Goal: Transaction & Acquisition: Purchase product/service

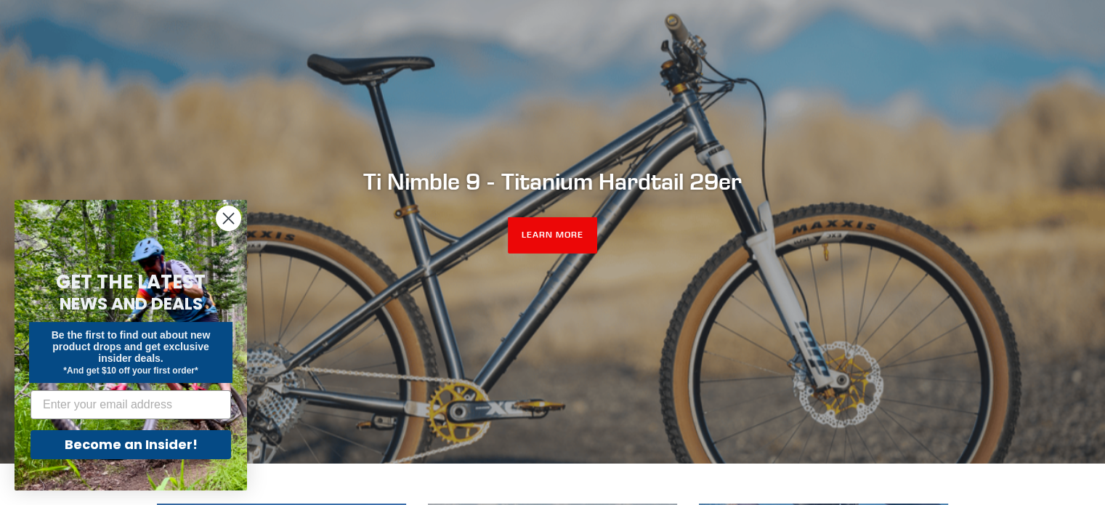
scroll to position [145, 0]
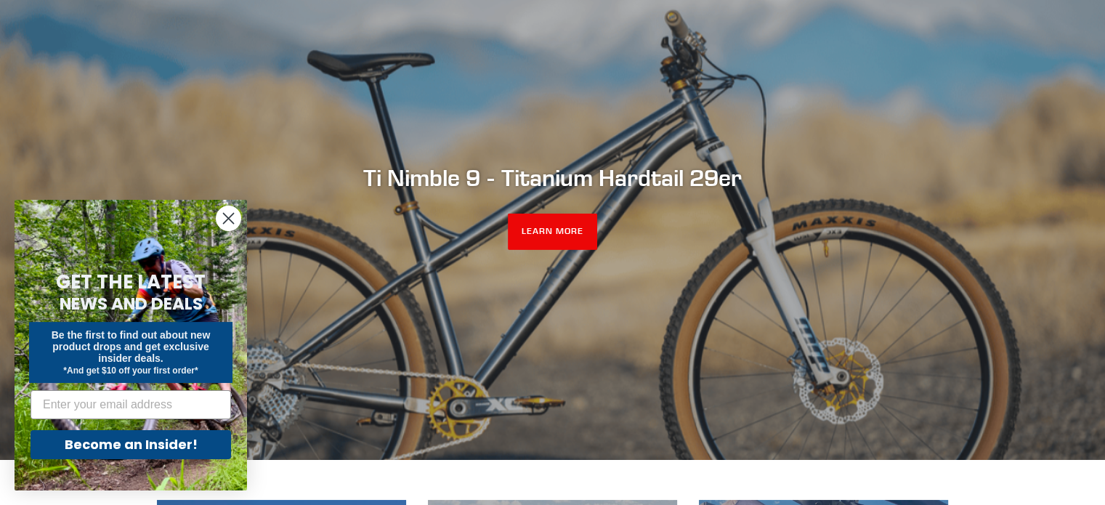
click at [222, 216] on circle "Close dialog" at bounding box center [229, 218] width 24 height 24
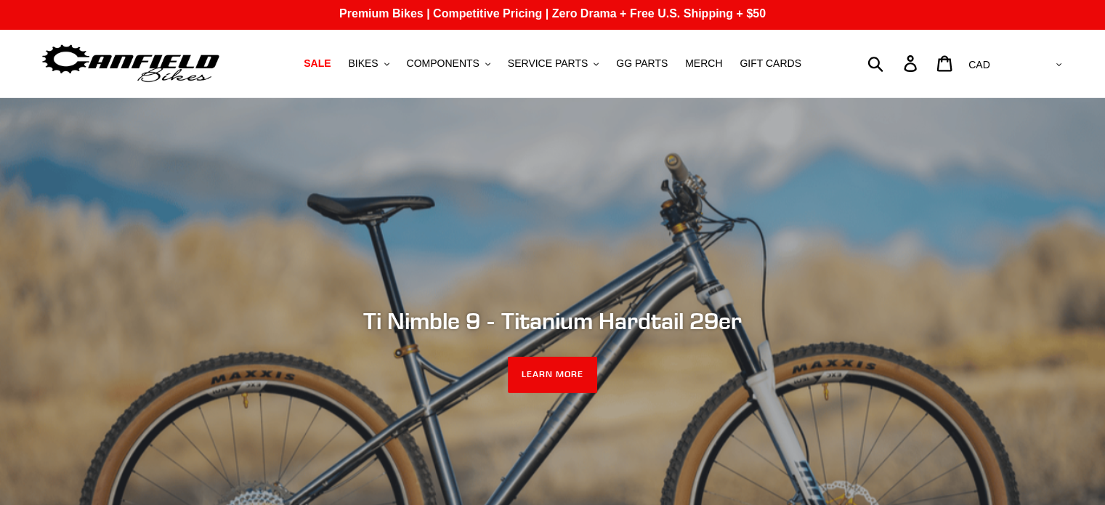
scroll to position [0, 0]
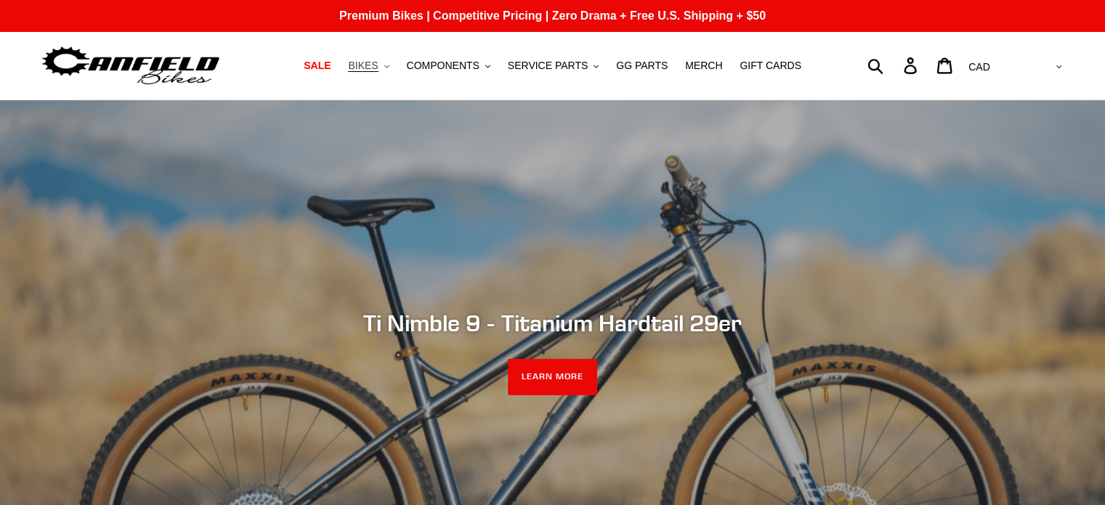
click at [396, 65] on button "BIKES .cls-1{fill:#231f20}" at bounding box center [368, 66] width 55 height 20
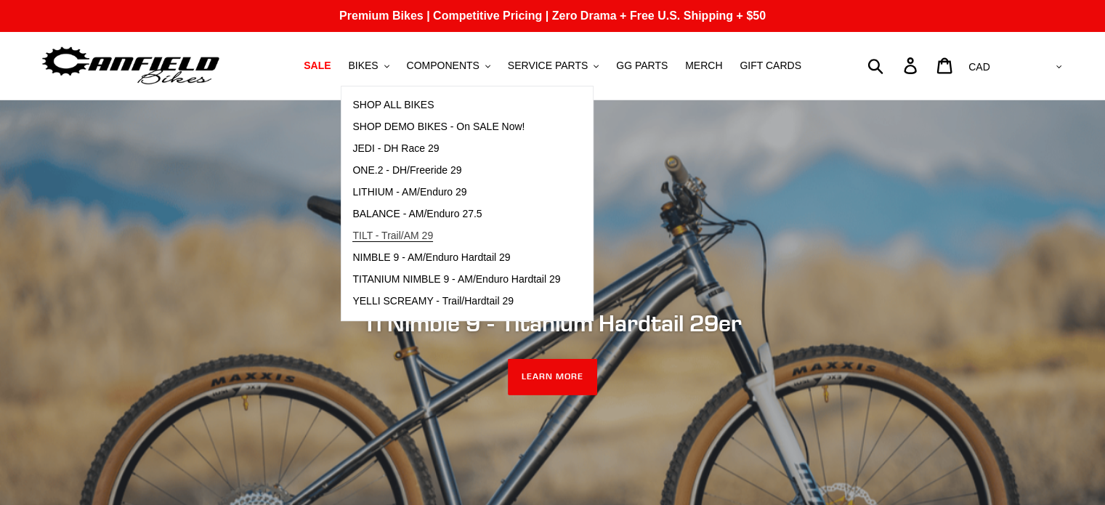
click at [415, 238] on span "TILT - Trail/AM 29" at bounding box center [392, 236] width 81 height 12
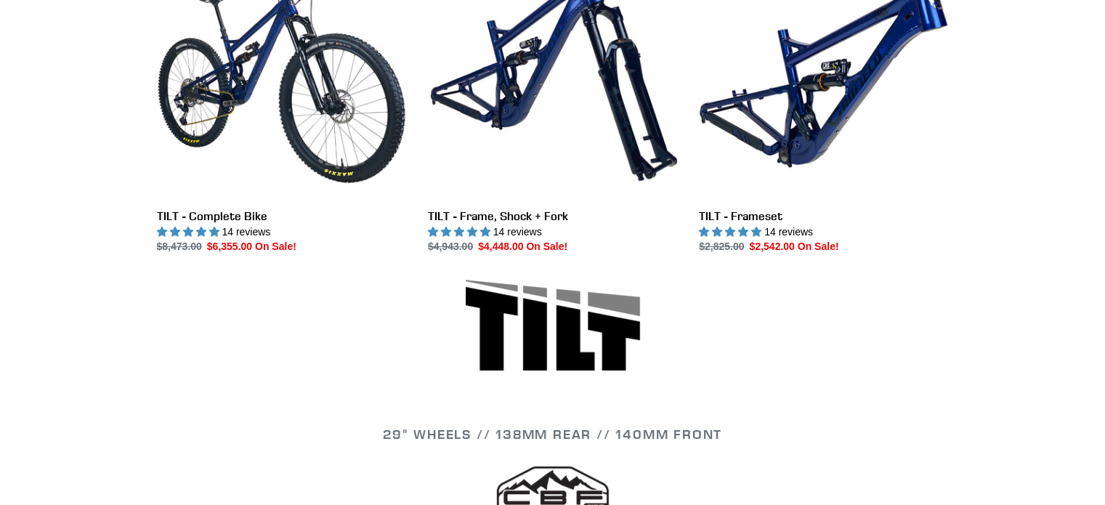
scroll to position [509, 0]
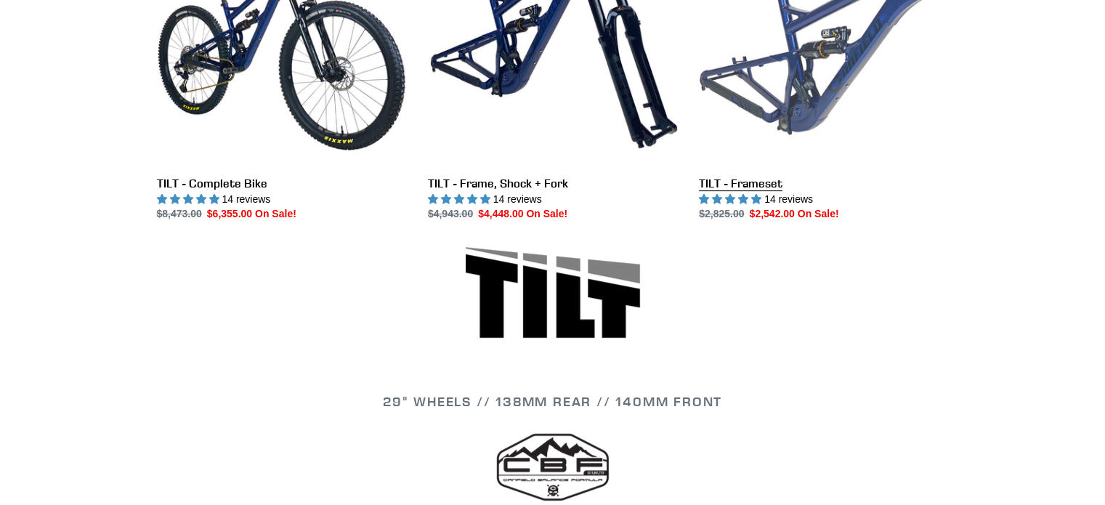
click at [762, 190] on link "TILT - Frameset" at bounding box center [823, 69] width 249 height 306
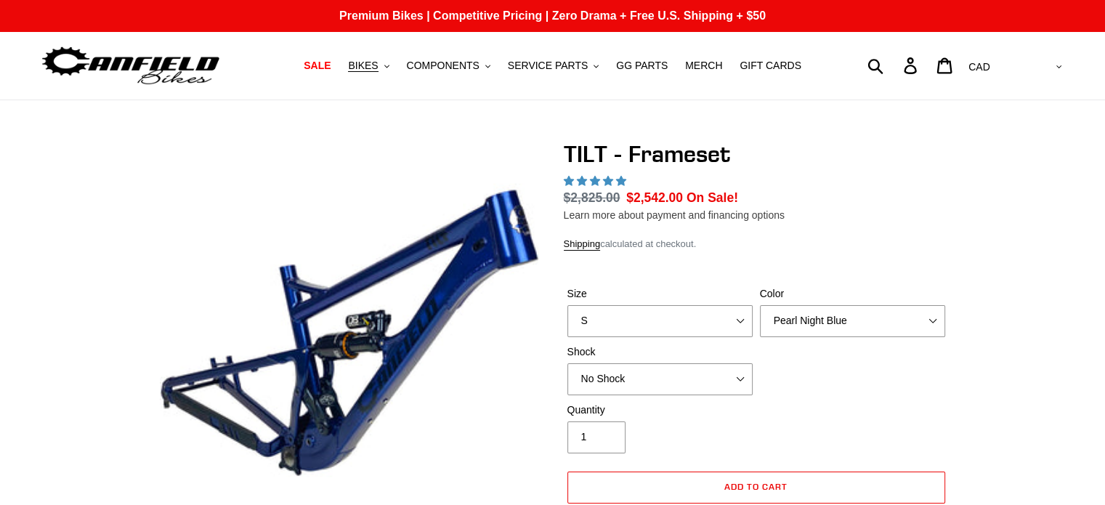
select select "highest-rating"
click at [753, 319] on div "Size S M L XL" at bounding box center [660, 311] width 193 height 51
click at [740, 320] on select "S M L XL" at bounding box center [660, 321] width 185 height 32
select select "M"
click at [568, 305] on select "S M L XL" at bounding box center [660, 321] width 185 height 32
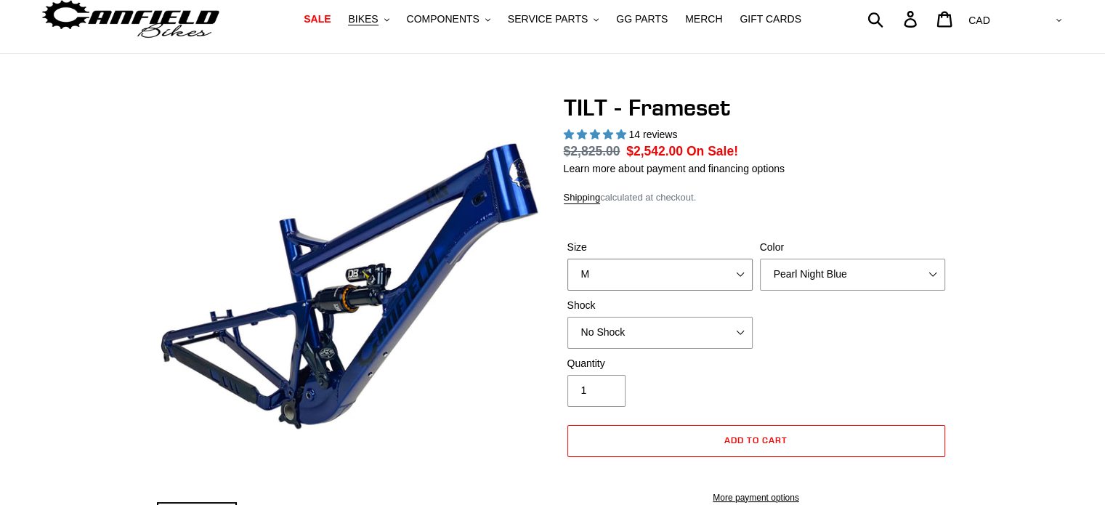
scroll to position [73, 0]
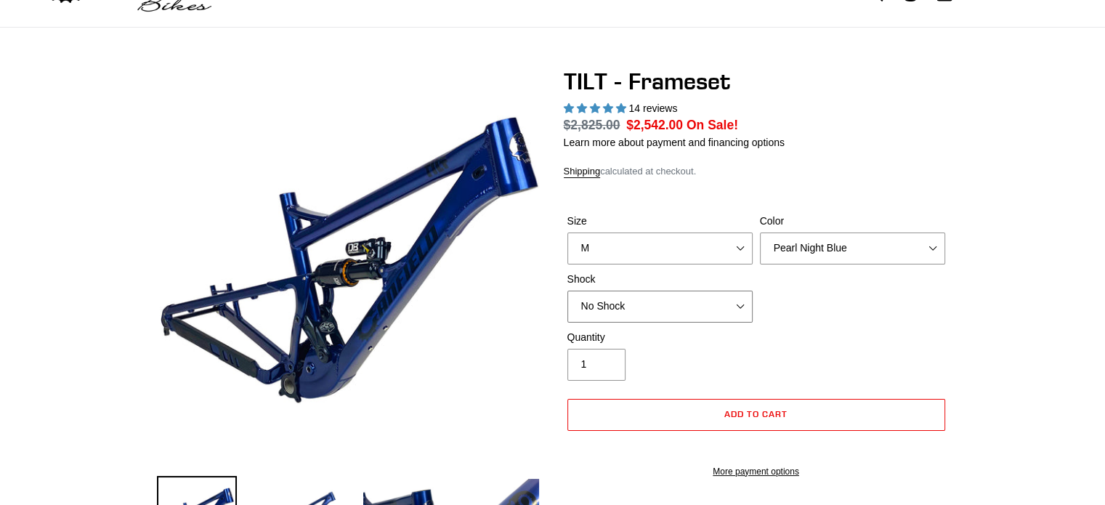
click at [738, 303] on select "No Shock Cane Creek DB Kitsuma Air RockShox Deluxe Ultimate Fox FLOAT X EXT Sto…" at bounding box center [660, 307] width 185 height 32
click at [568, 291] on select "No Shock Cane Creek DB Kitsuma Air RockShox Deluxe Ultimate Fox FLOAT X EXT Sto…" at bounding box center [660, 307] width 185 height 32
click at [744, 308] on select "No Shock Cane Creek DB Kitsuma Air RockShox Deluxe Ultimate Fox FLOAT X EXT Sto…" at bounding box center [660, 307] width 185 height 32
click at [568, 291] on select "No Shock Cane Creek DB Kitsuma Air RockShox Deluxe Ultimate Fox FLOAT X EXT Sto…" at bounding box center [660, 307] width 185 height 32
click at [742, 309] on select "No Shock Cane Creek DB Kitsuma Air RockShox Deluxe Ultimate Fox FLOAT X EXT Sto…" at bounding box center [660, 307] width 185 height 32
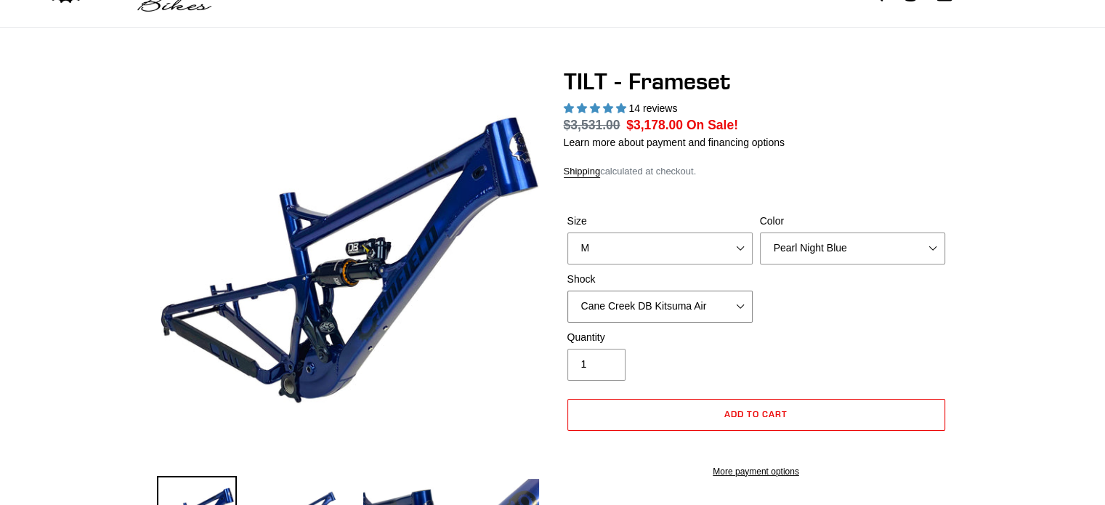
select select "Fox FLOAT X"
click at [568, 291] on select "No Shock Cane Creek DB Kitsuma Air RockShox Deluxe Ultimate Fox FLOAT X EXT Sto…" at bounding box center [660, 307] width 185 height 32
click at [934, 251] on select "Pearl Night Blue Stealth Silver" at bounding box center [852, 249] width 185 height 32
click at [760, 233] on select "Pearl Night Blue Stealth Silver" at bounding box center [852, 249] width 185 height 32
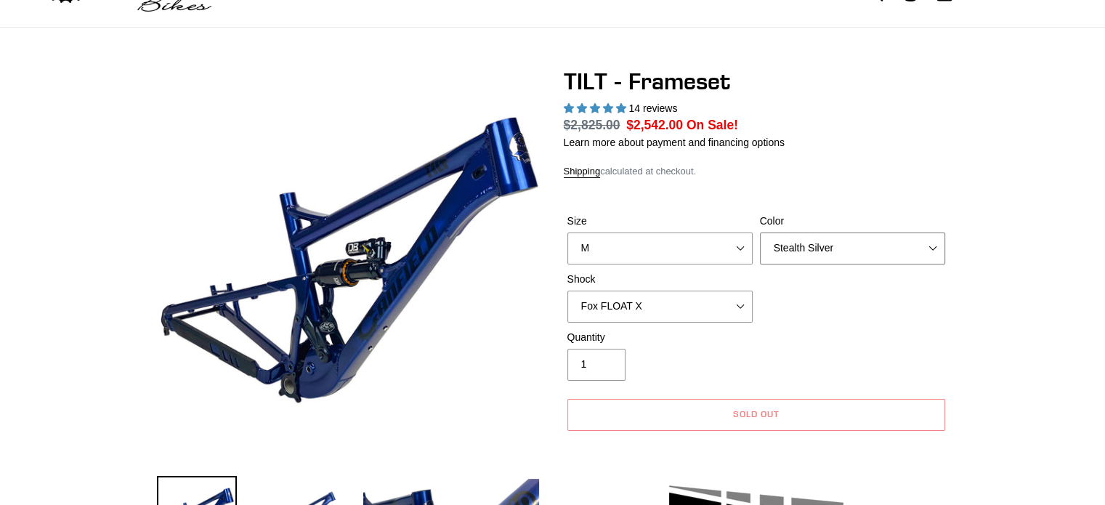
click at [933, 249] on select "Pearl Night Blue Stealth Silver" at bounding box center [852, 249] width 185 height 32
select select "Pearl Night Blue"
click at [760, 233] on select "Pearl Night Blue Stealth Silver" at bounding box center [852, 249] width 185 height 32
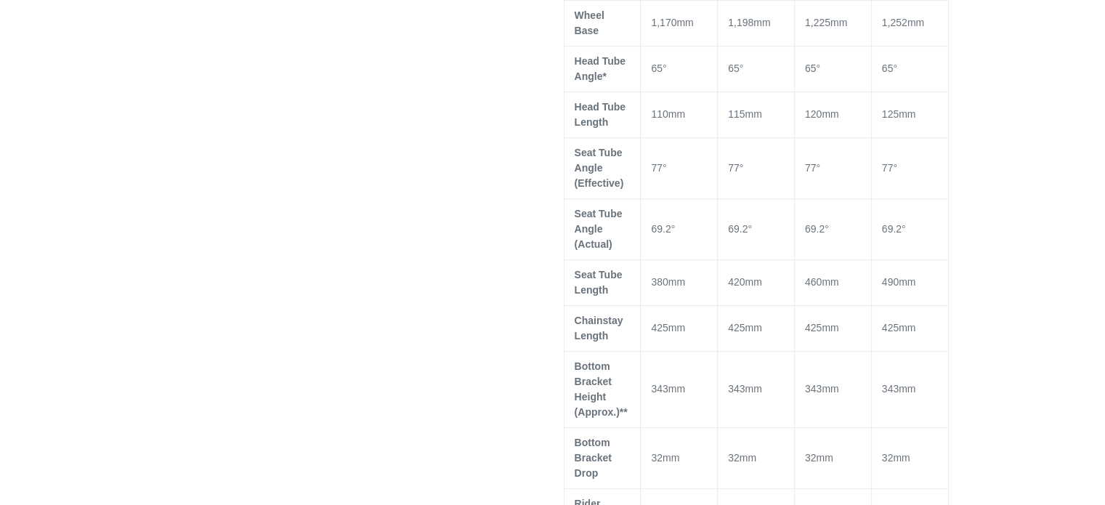
scroll to position [1090, 0]
